Goal: Transaction & Acquisition: Purchase product/service

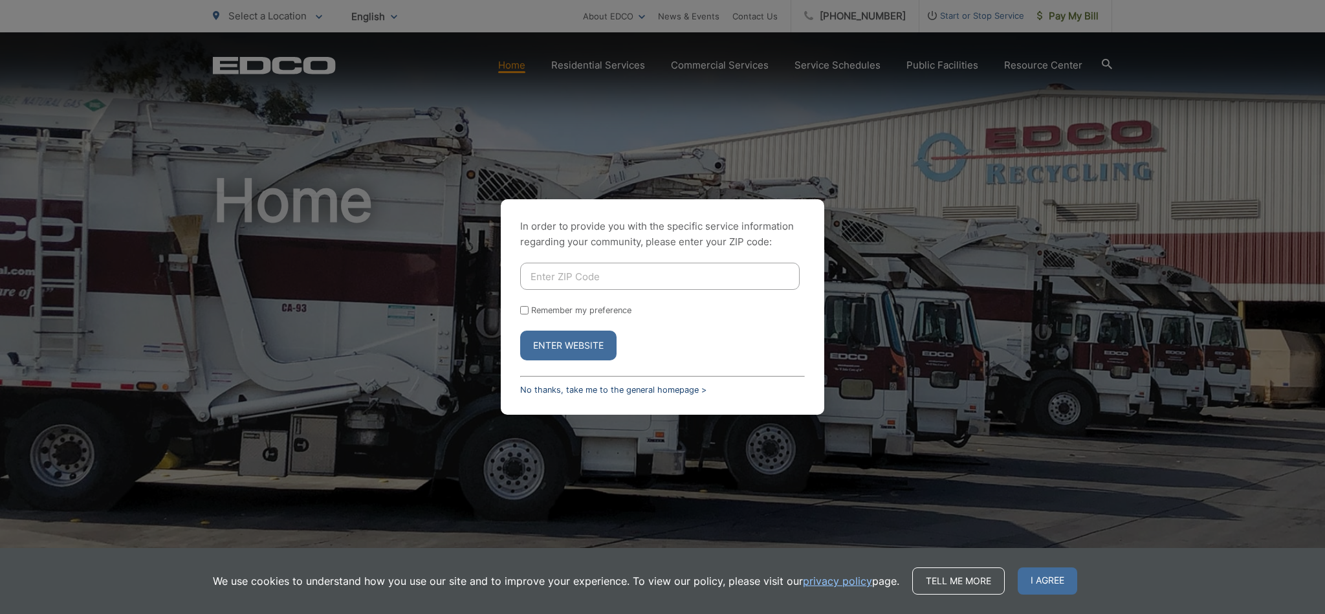
click at [659, 388] on link "No thanks, take me to the general homepage >" at bounding box center [613, 390] width 186 height 10
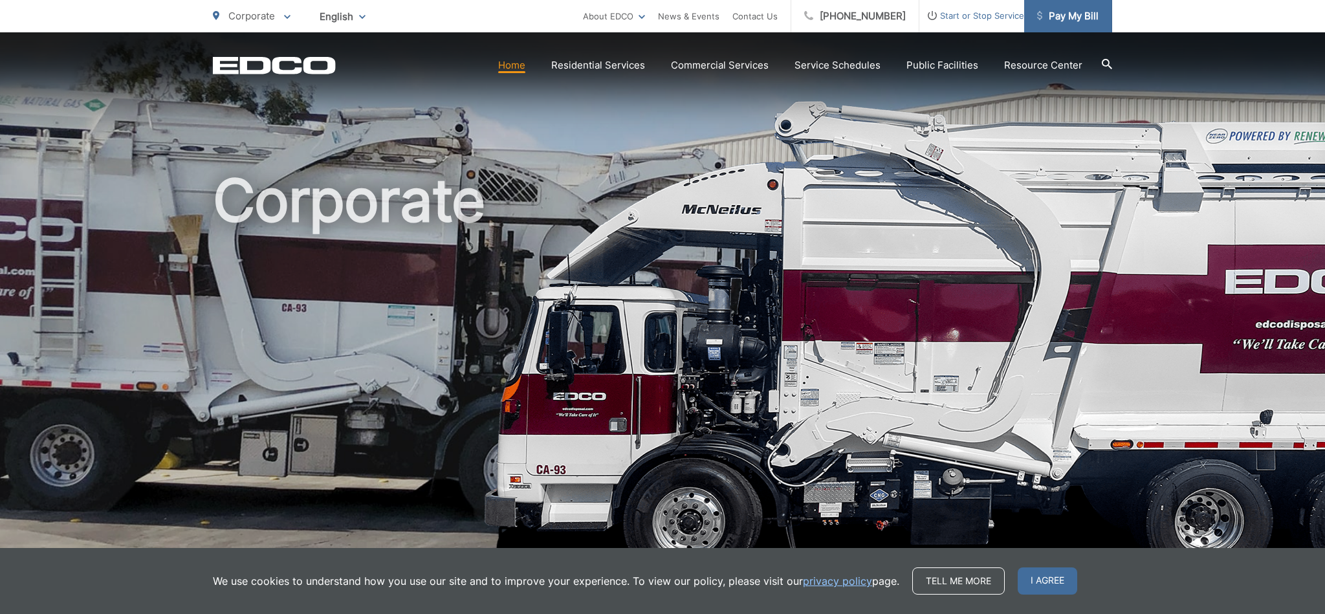
click at [1083, 19] on span "Pay My Bill" at bounding box center [1067, 16] width 61 height 16
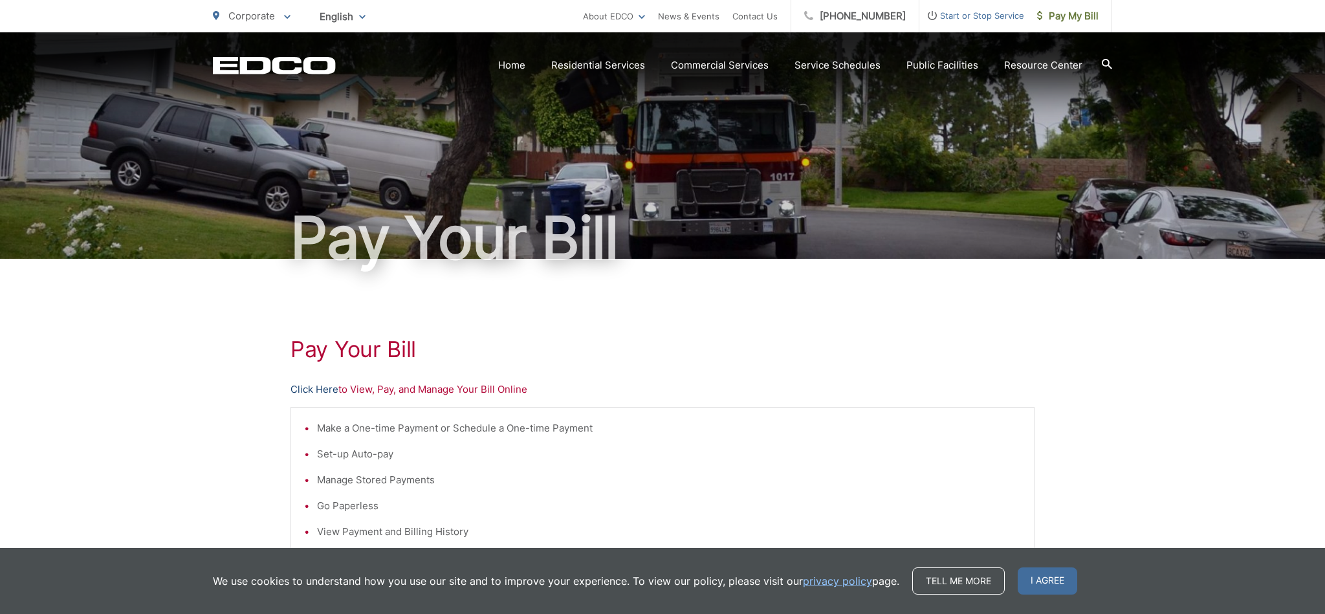
click at [324, 388] on link "Click Here" at bounding box center [315, 390] width 48 height 16
